Goal: Information Seeking & Learning: Check status

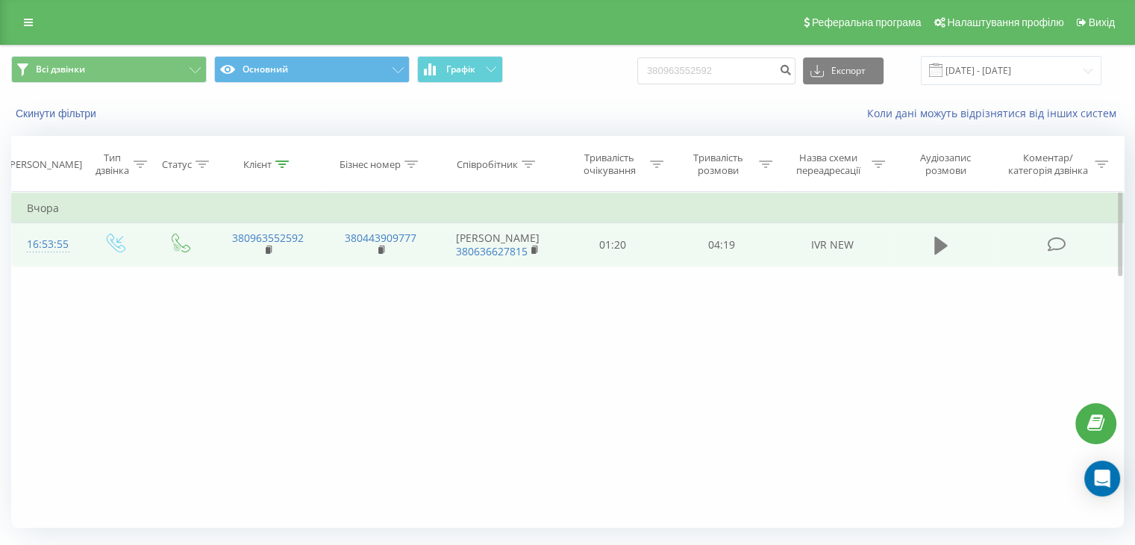
click at [932, 253] on button at bounding box center [941, 245] width 22 height 22
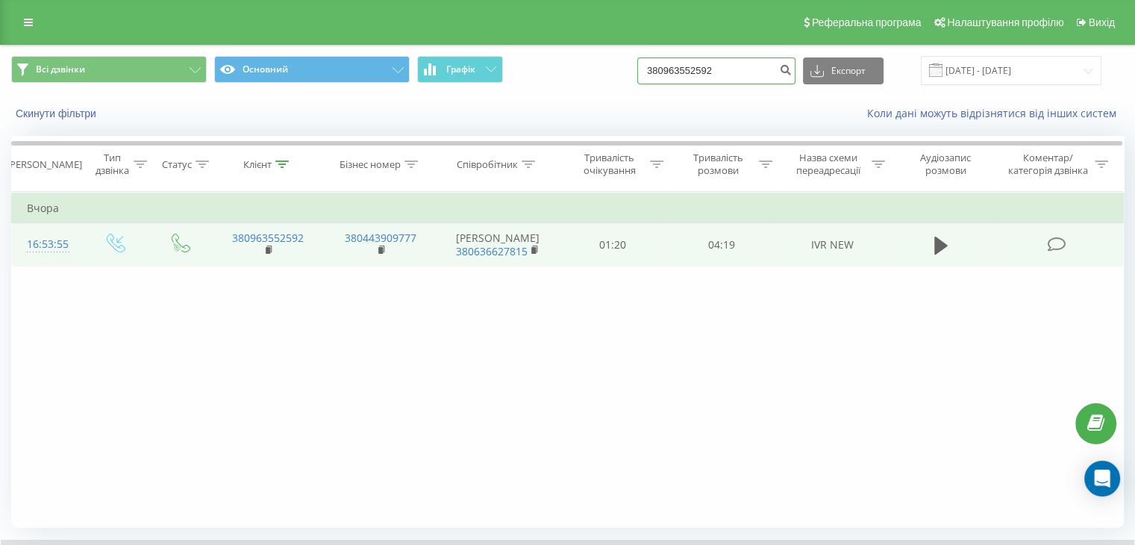
click at [753, 63] on input "380963552592" at bounding box center [717, 70] width 158 height 27
drag, startPoint x: 758, startPoint y: 66, endPoint x: 658, endPoint y: 70, distance: 100.9
click at [658, 70] on input "380963552592" at bounding box center [717, 70] width 158 height 27
click at [684, 77] on input at bounding box center [717, 70] width 158 height 27
click at [792, 68] on icon "submit" at bounding box center [785, 67] width 13 height 9
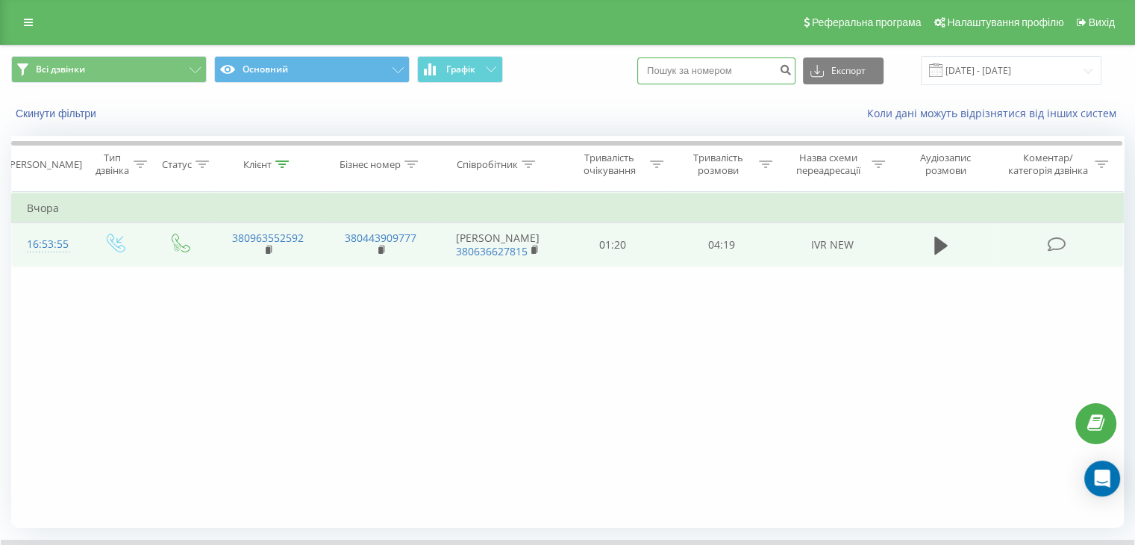
click at [702, 66] on input at bounding box center [717, 70] width 158 height 27
click at [1089, 68] on input "[DATE] - [DATE]" at bounding box center [1011, 70] width 181 height 29
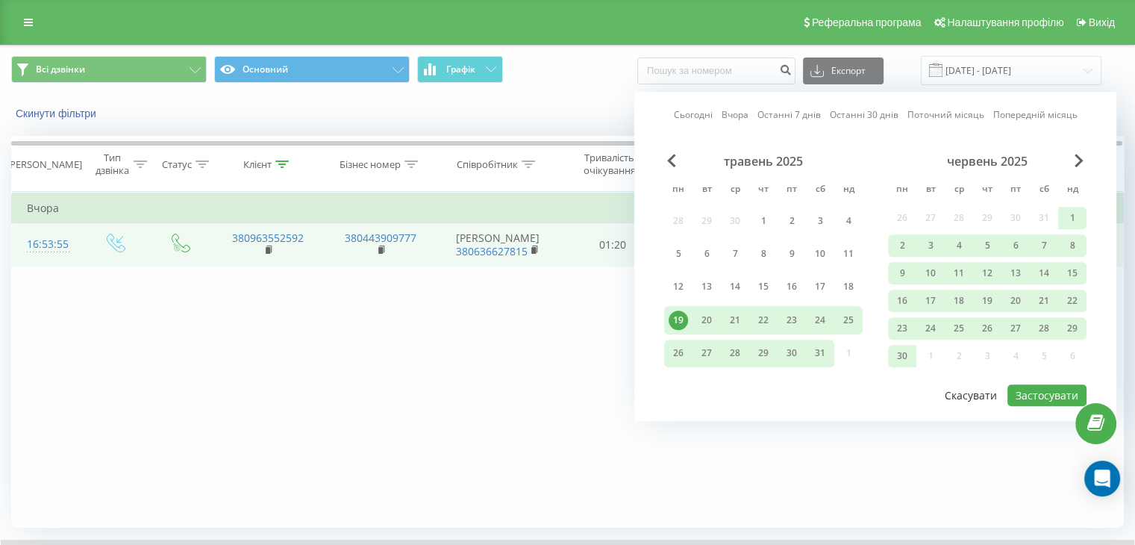
click at [964, 393] on button "Скасувати" at bounding box center [971, 395] width 69 height 22
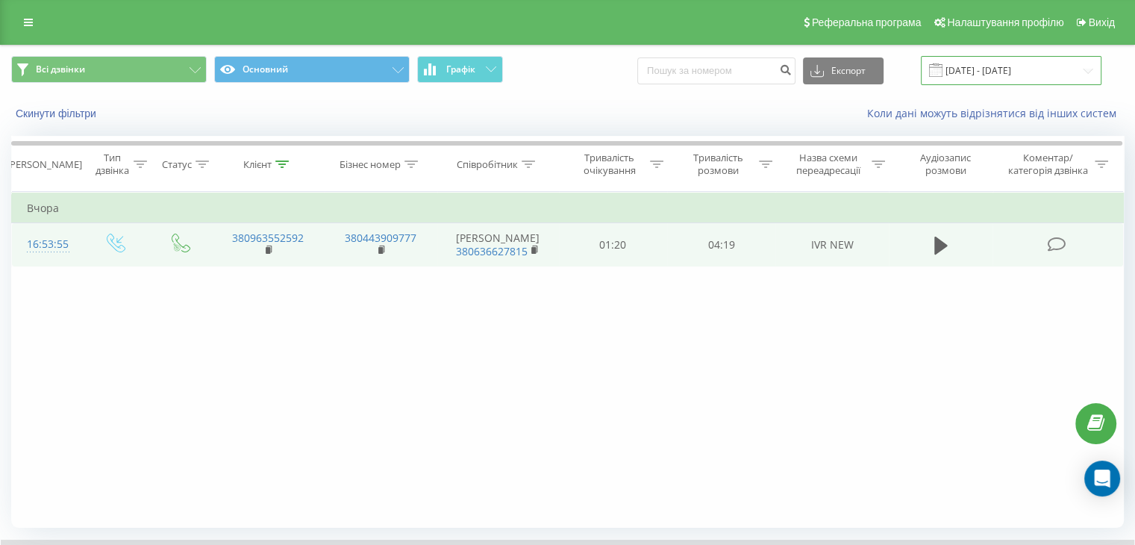
click at [978, 58] on input "[DATE] - [DATE]" at bounding box center [1011, 70] width 181 height 29
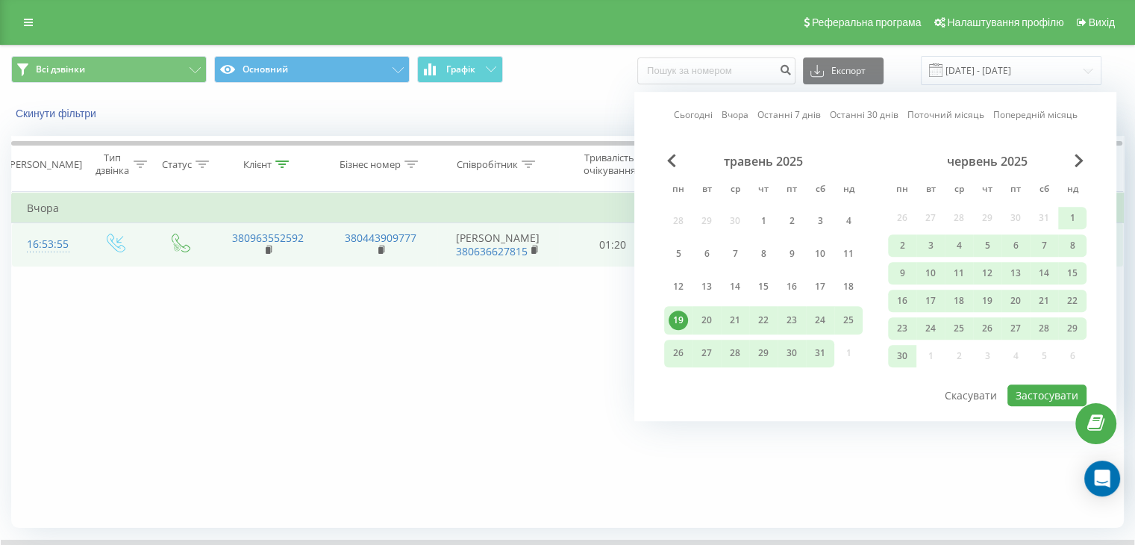
click at [748, 53] on div "Всі дзвінки Основний Графік Експорт .csv .xls .xlsx [DATE] - [DATE] Сьогодні Вч…" at bounding box center [568, 71] width 1134 height 50
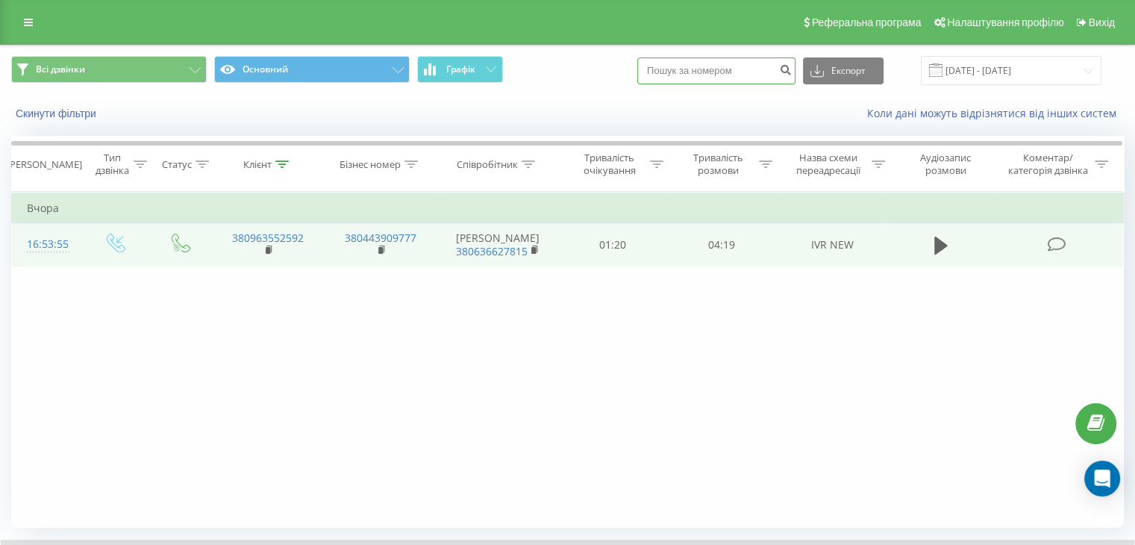
click at [743, 65] on input at bounding box center [717, 70] width 158 height 27
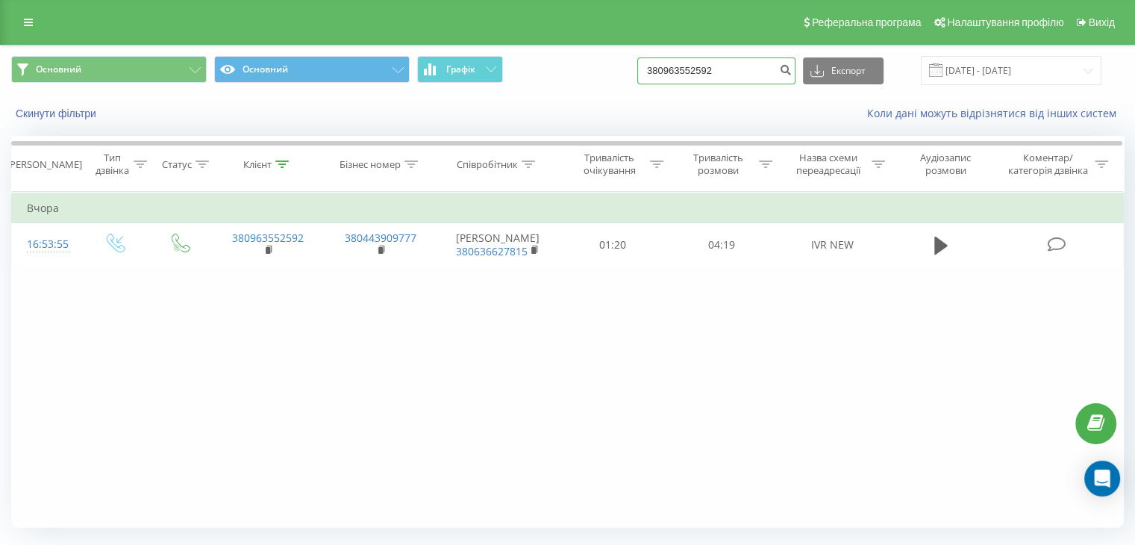
click at [764, 69] on input "380963552592" at bounding box center [717, 70] width 158 height 27
drag, startPoint x: 767, startPoint y: 69, endPoint x: 667, endPoint y: 81, distance: 99.9
click at [667, 81] on input "380963552592" at bounding box center [717, 70] width 158 height 27
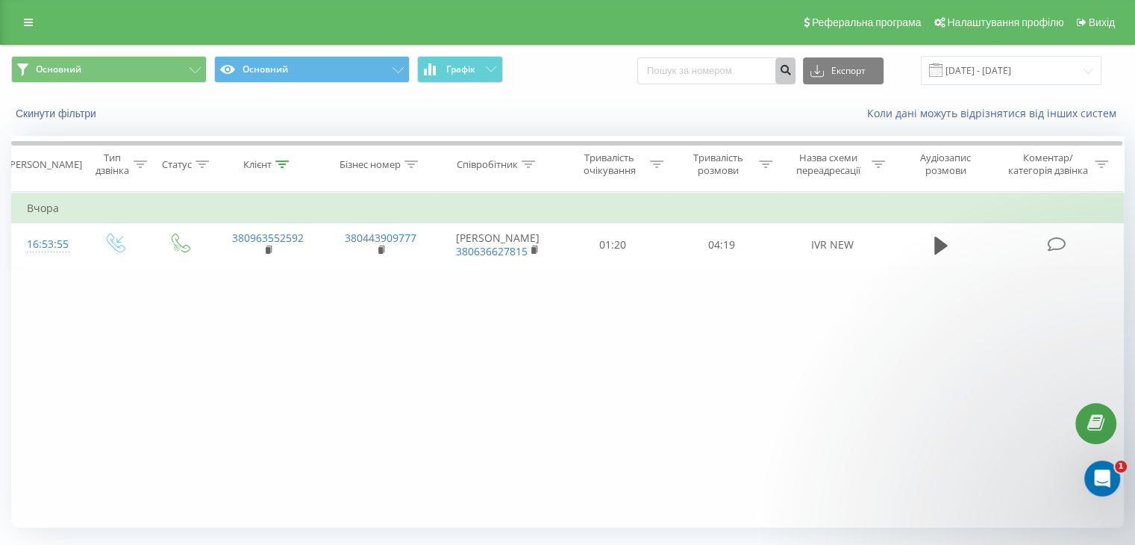
click at [792, 72] on icon "submit" at bounding box center [785, 67] width 13 height 9
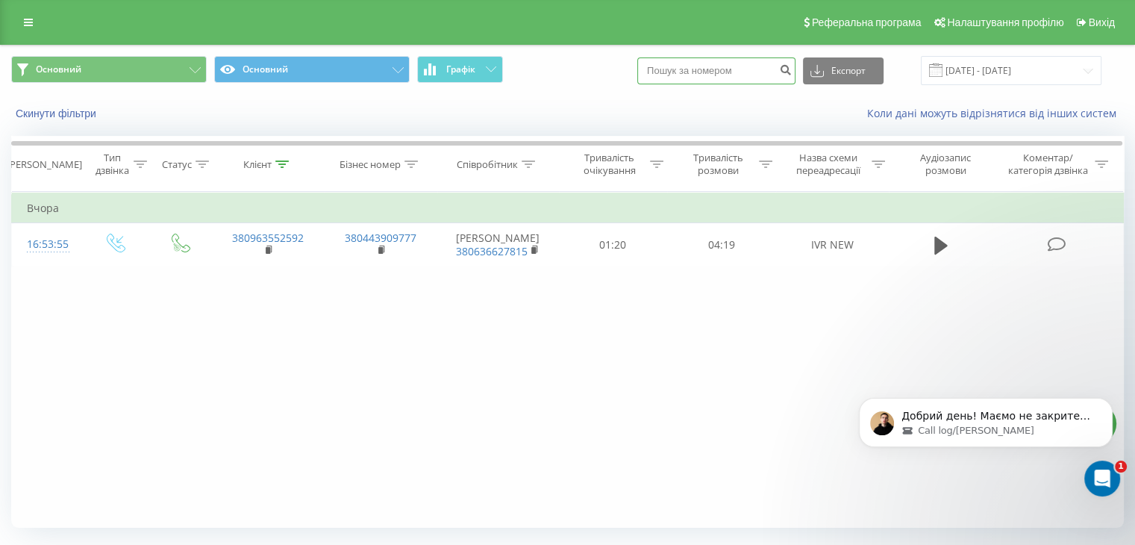
click at [713, 69] on input at bounding box center [717, 70] width 158 height 27
click at [40, 66] on span "Основний" at bounding box center [59, 69] width 46 height 12
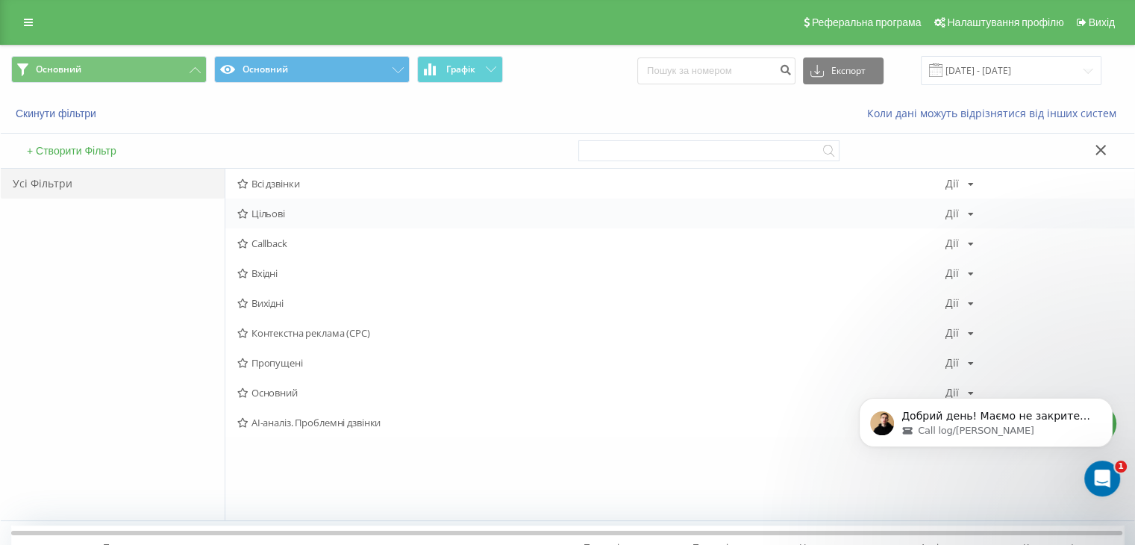
click at [281, 202] on div "Цільові Дії Редагувати Копіювати Видалити За замовчуванням Поділитися" at bounding box center [679, 214] width 909 height 30
click at [275, 183] on span "Всі дзвінки" at bounding box center [591, 183] width 708 height 10
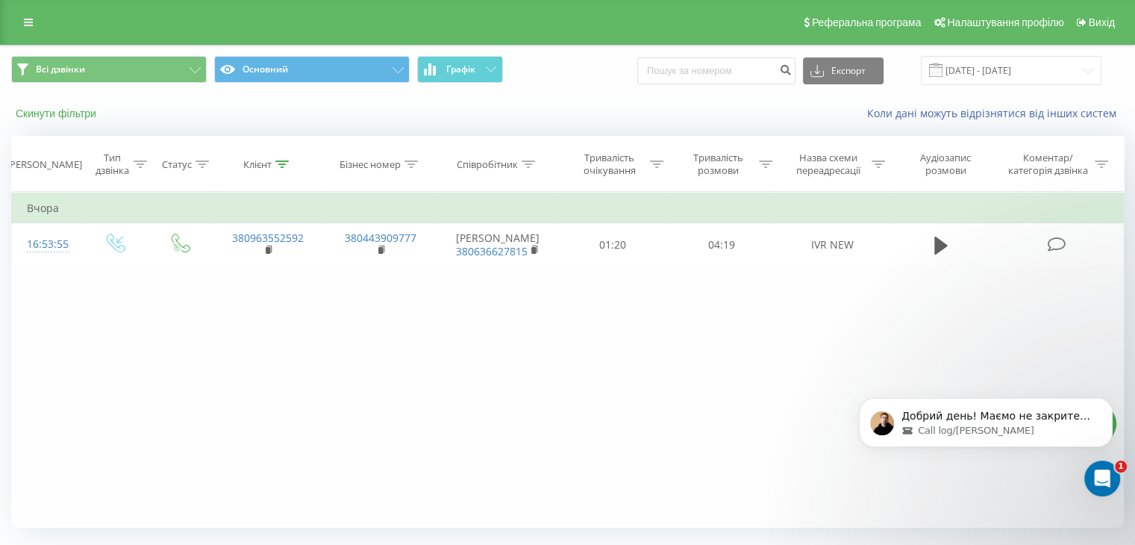
click at [66, 116] on button "Скинути фільтри" at bounding box center [57, 113] width 93 height 13
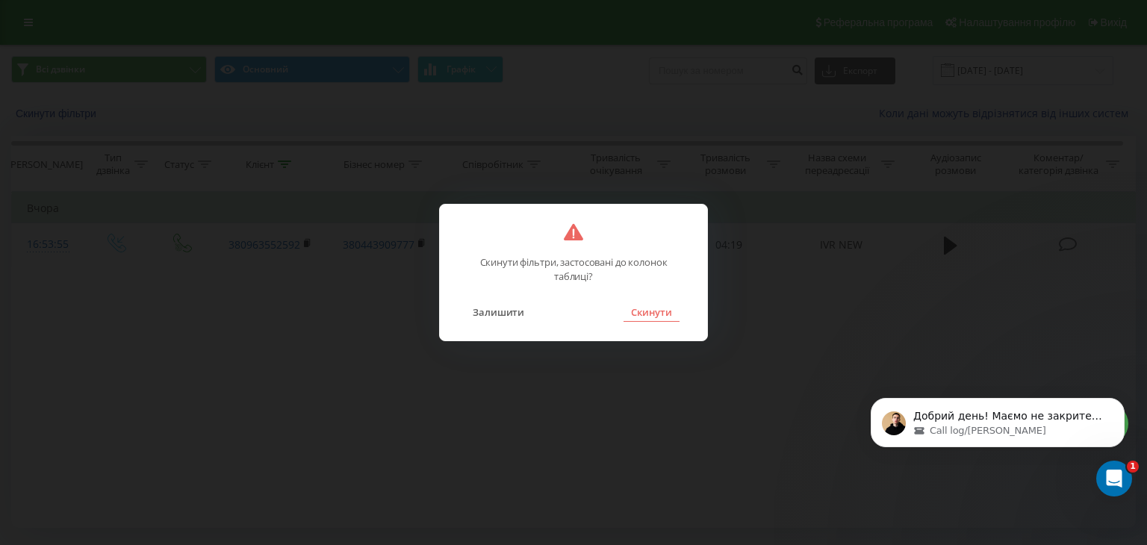
click at [661, 317] on button "Скинути" at bounding box center [651, 311] width 56 height 19
